Goal: Information Seeking & Learning: Find contact information

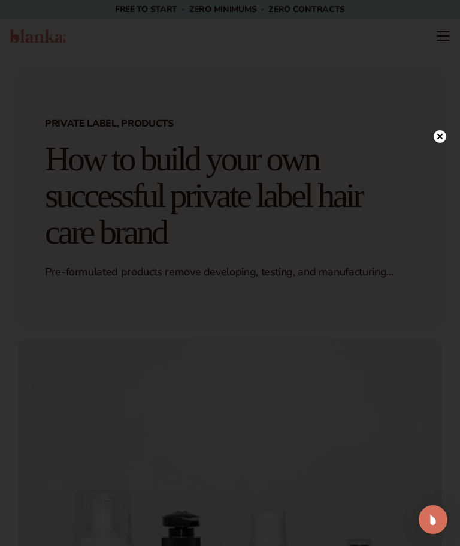
click at [436, 136] on circle at bounding box center [440, 136] width 13 height 13
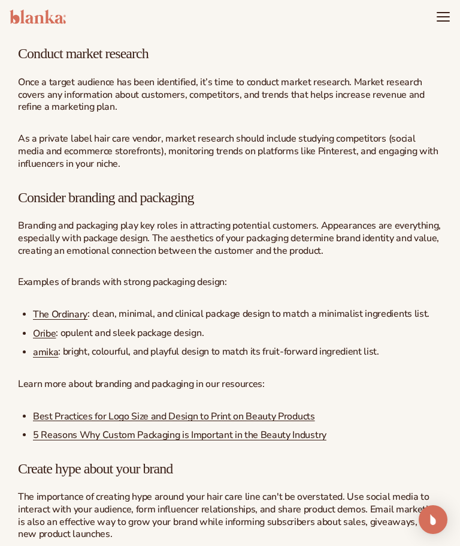
scroll to position [1589, 0]
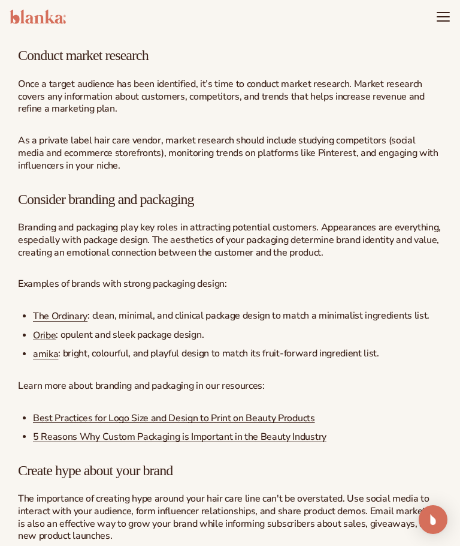
click at [56, 347] on link "amika" at bounding box center [45, 353] width 25 height 13
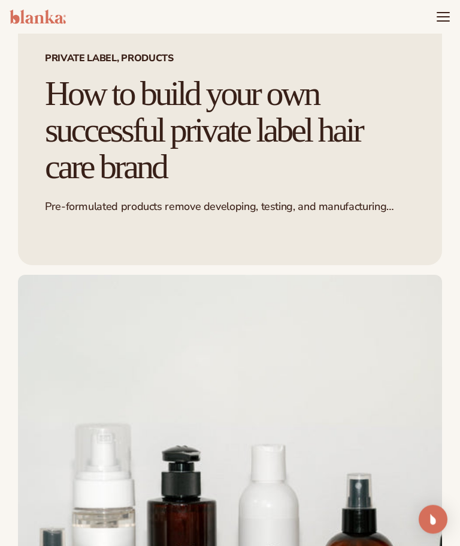
scroll to position [0, 0]
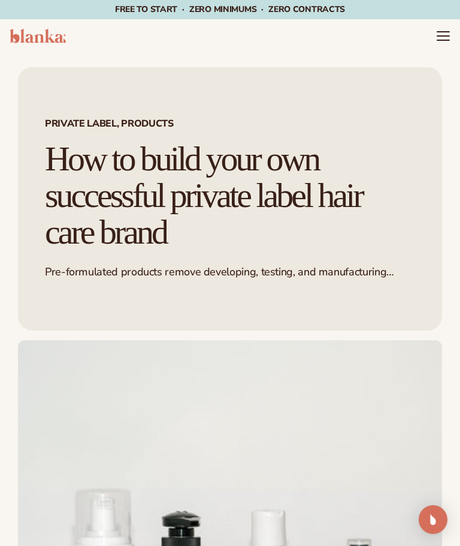
click at [446, 38] on icon "Menu" at bounding box center [443, 36] width 14 height 14
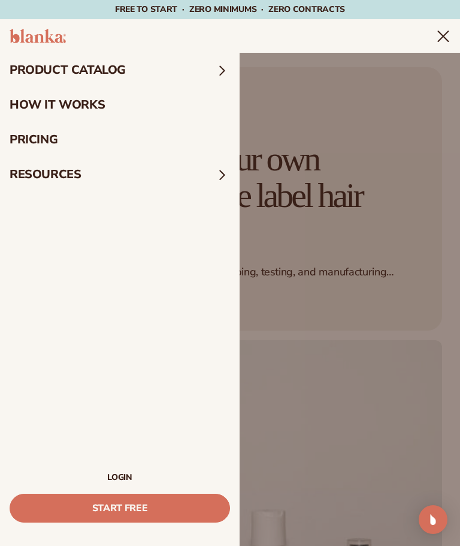
click at [444, 43] on summary "Menu" at bounding box center [443, 36] width 14 height 14
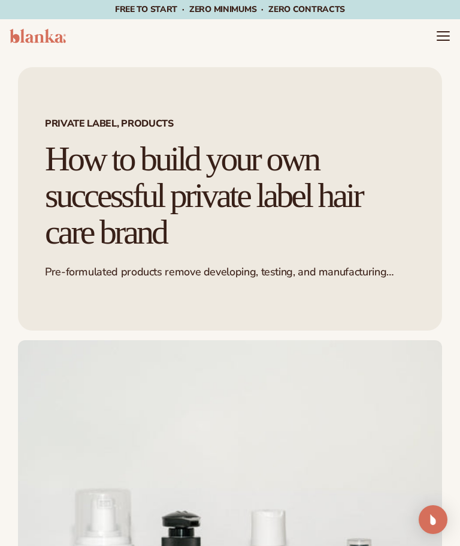
click at [445, 43] on icon "Menu" at bounding box center [443, 36] width 14 height 14
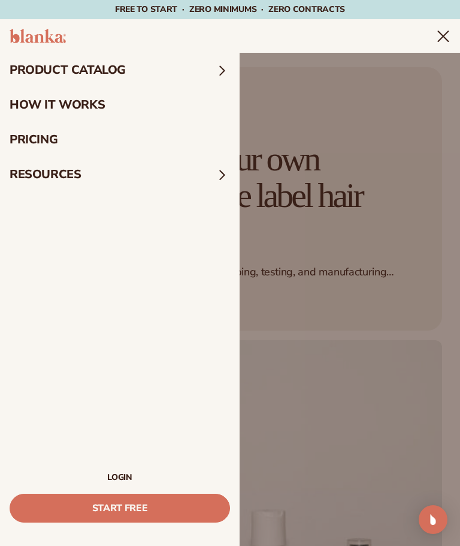
click at [56, 146] on link "pricing" at bounding box center [120, 139] width 240 height 35
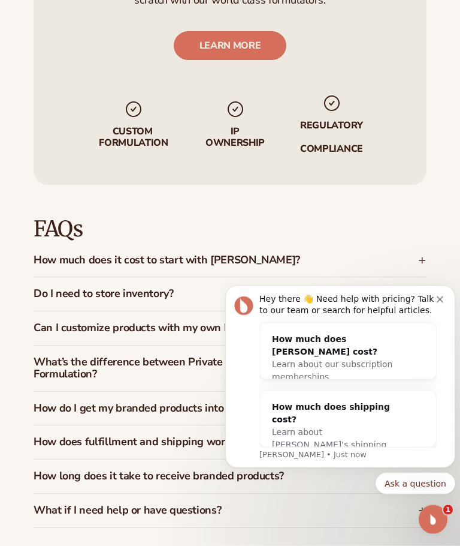
scroll to position [1842, 0]
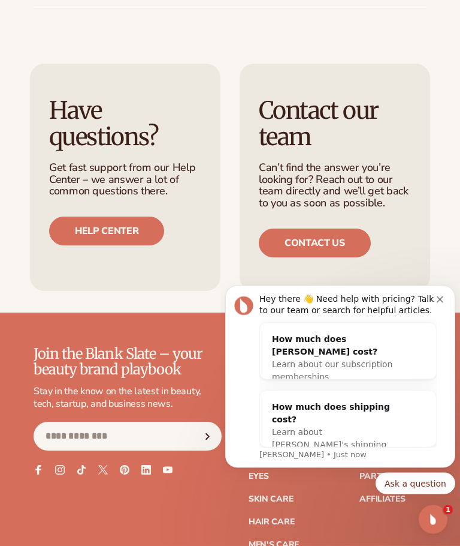
click at [445, 298] on button "Dismiss notification" at bounding box center [442, 298] width 10 height 10
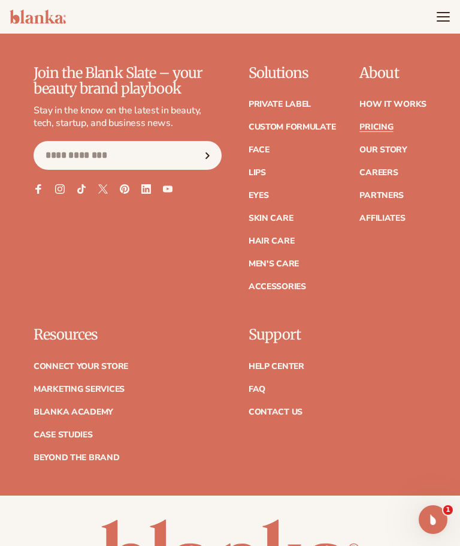
scroll to position [2639, 0]
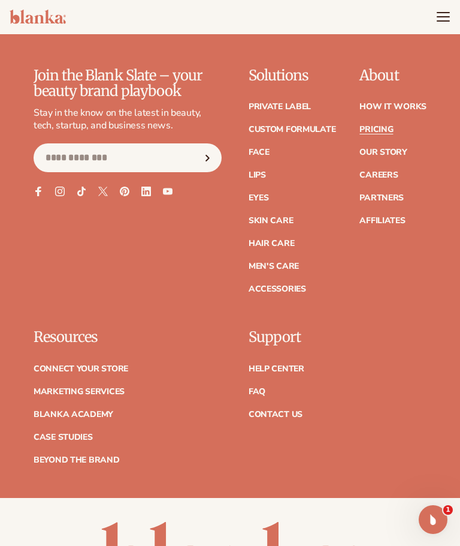
click at [295, 410] on link "Contact Us" at bounding box center [276, 414] width 54 height 8
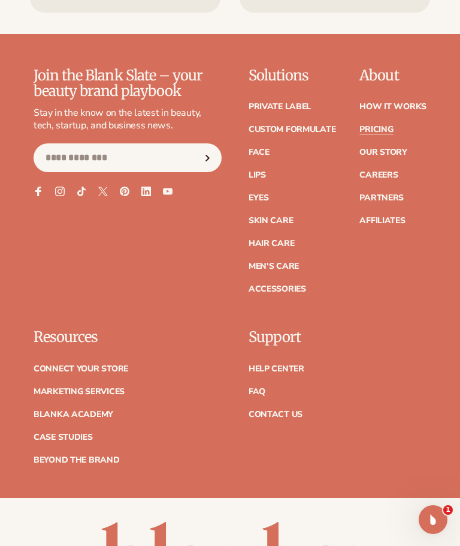
scroll to position [2681, 0]
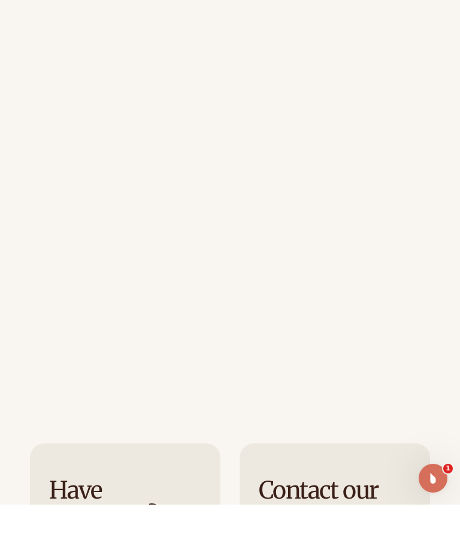
scroll to position [287, 0]
